Goal: Subscribe to service/newsletter

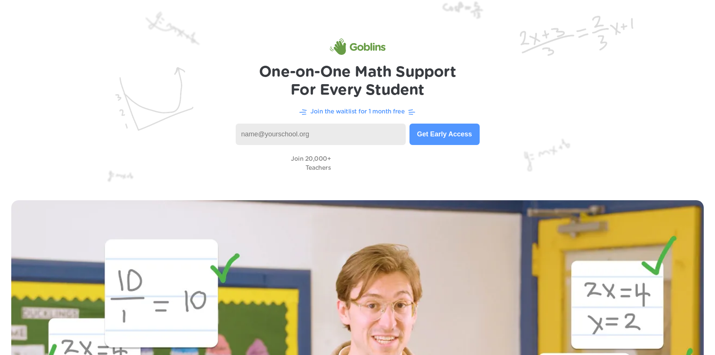
type input "[PERSON_NAME][EMAIL_ADDRESS][PERSON_NAME][DOMAIN_NAME]"
click at [456, 135] on button "Get Early Access" at bounding box center [444, 133] width 70 height 21
